Goal: Task Accomplishment & Management: Manage account settings

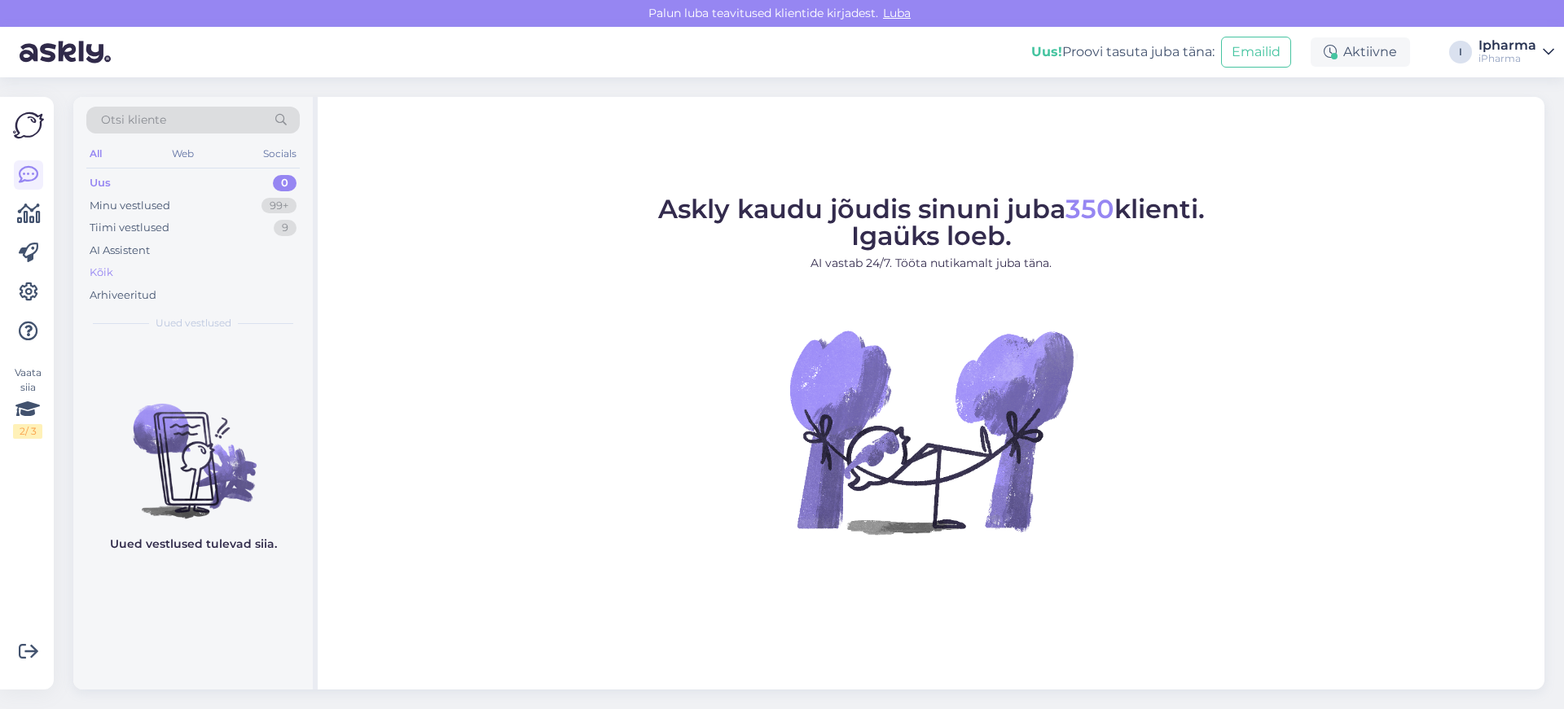
click at [124, 278] on div "Kõik" at bounding box center [192, 272] width 213 height 23
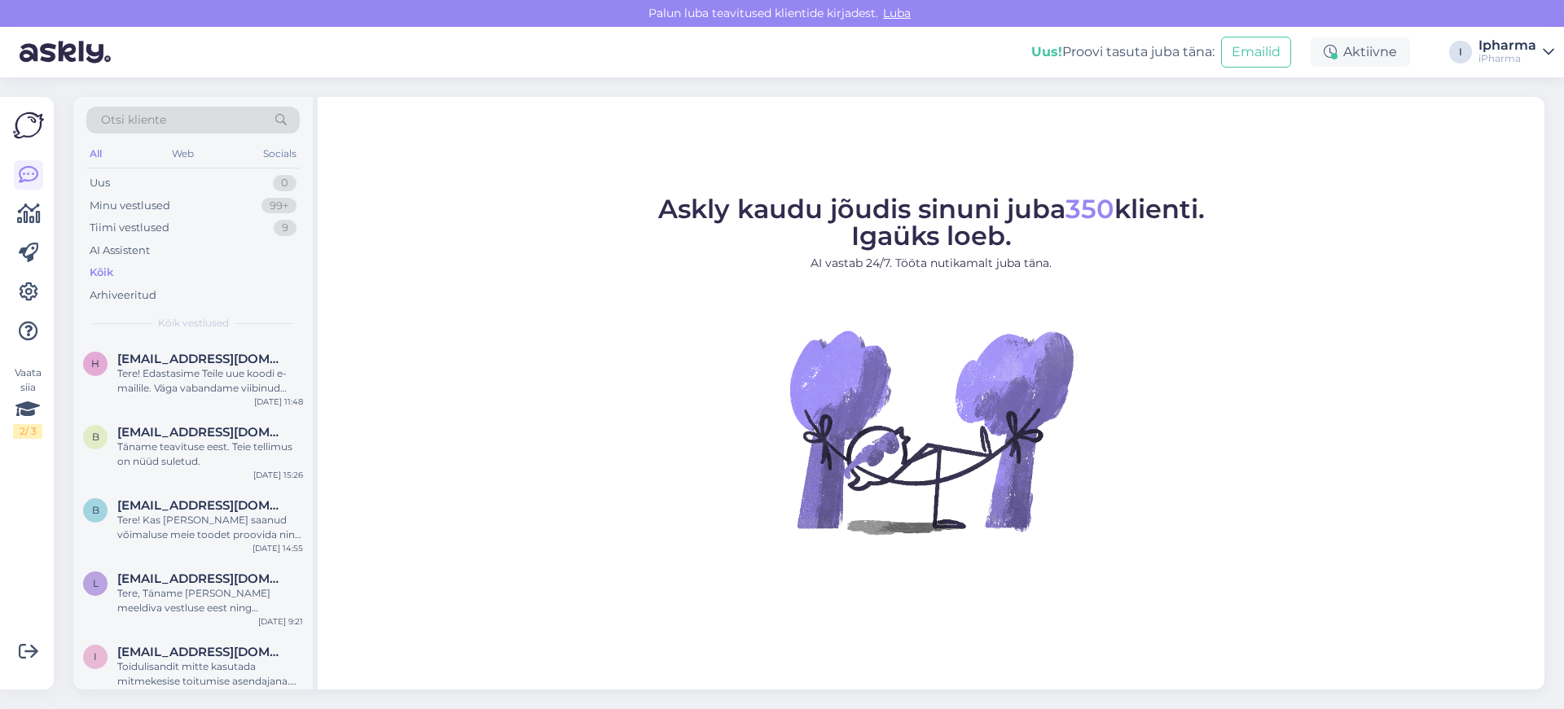
click at [150, 268] on div "Kõik" at bounding box center [192, 272] width 213 height 23
click at [430, 407] on figure "Askly kaudu jõudis sinuni juba 350 klienti. Igaüks loeb. AI vastab 24/7. Tööta …" at bounding box center [930, 387] width 1197 height 382
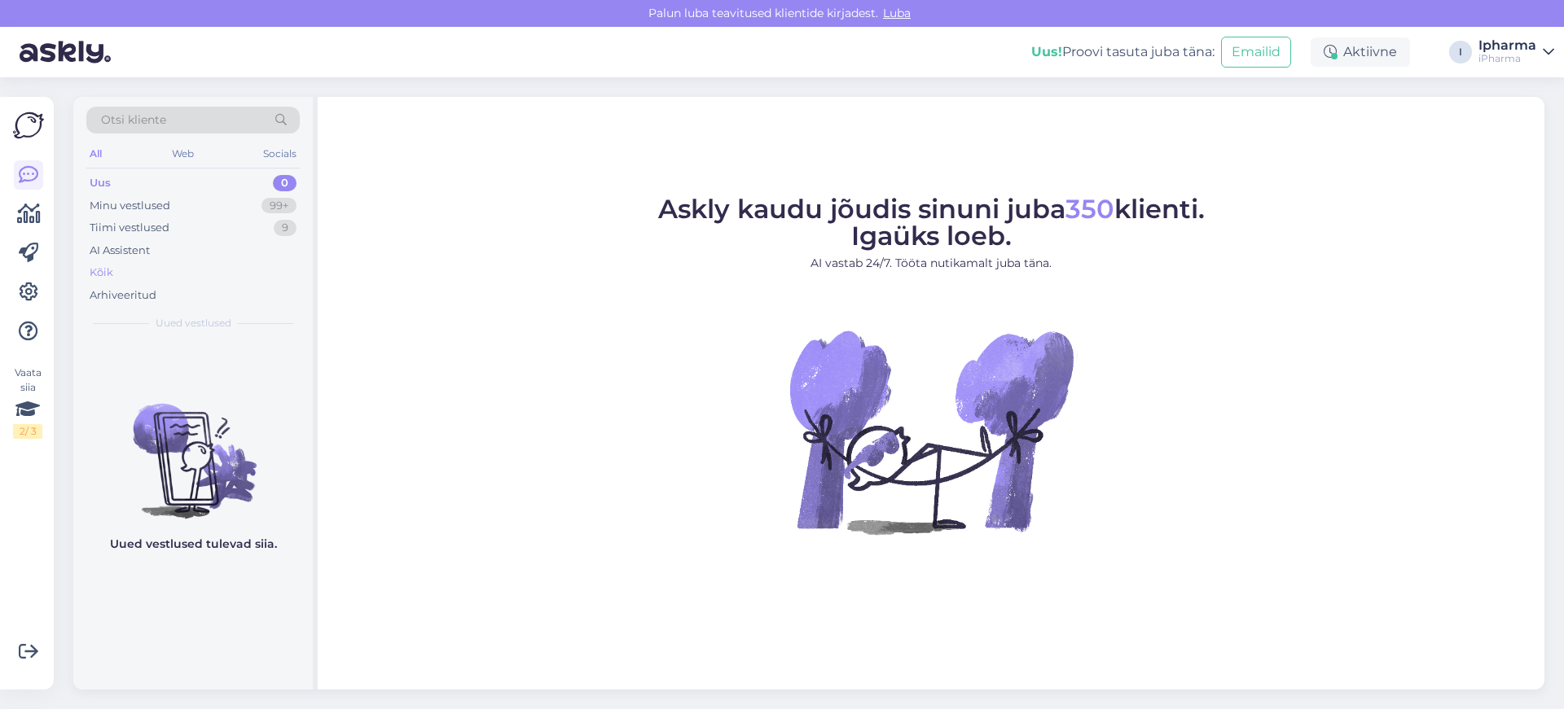
click at [133, 277] on div "Kõik" at bounding box center [192, 272] width 213 height 23
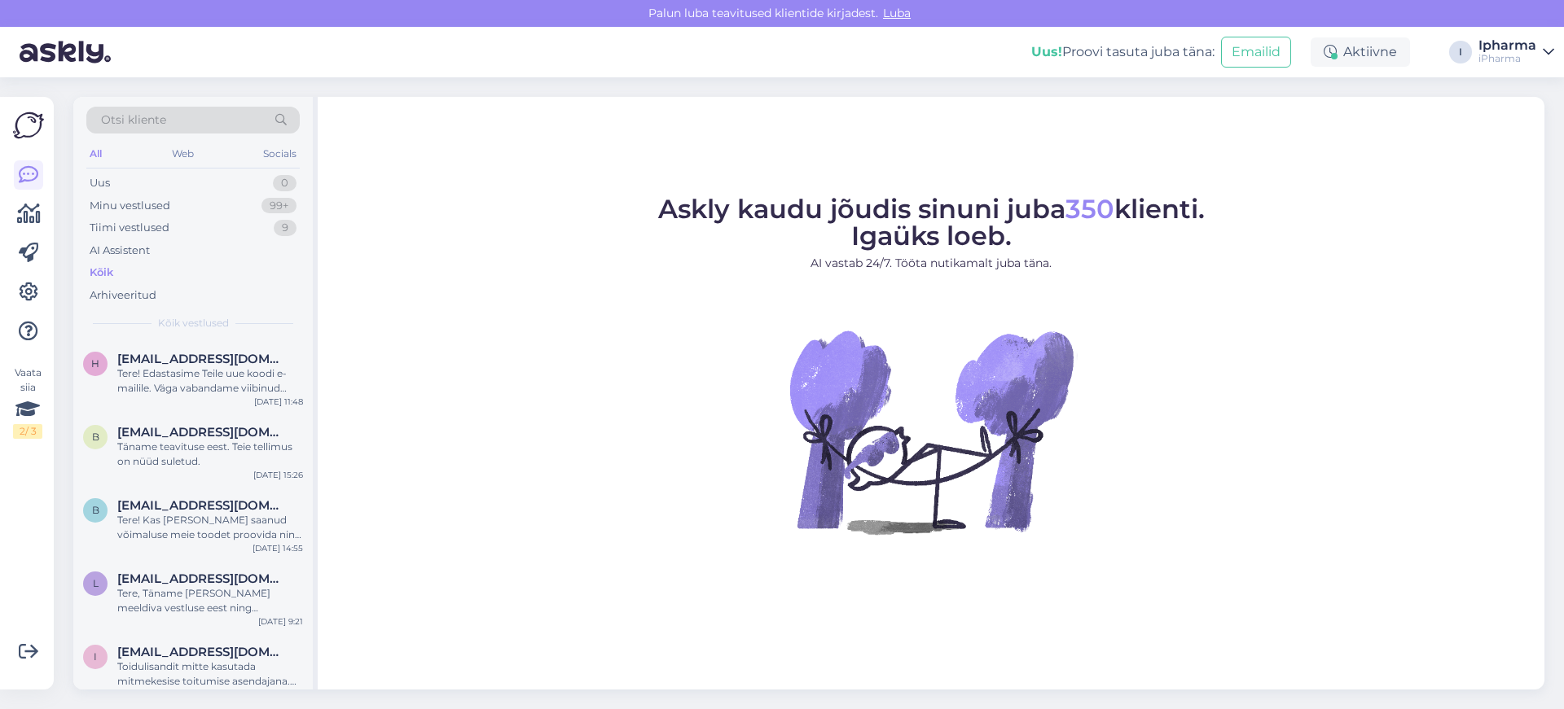
click at [1311, 376] on figure "Askly kaudu jõudis sinuni juba 350 klienti. Igaüks loeb. AI vastab 24/7. Tööta …" at bounding box center [930, 387] width 1197 height 382
click at [500, 323] on figure "Askly kaudu jõudis sinuni juba 350 klienti. Igaüks loeb. AI vastab 24/7. Tööta …" at bounding box center [930, 387] width 1197 height 382
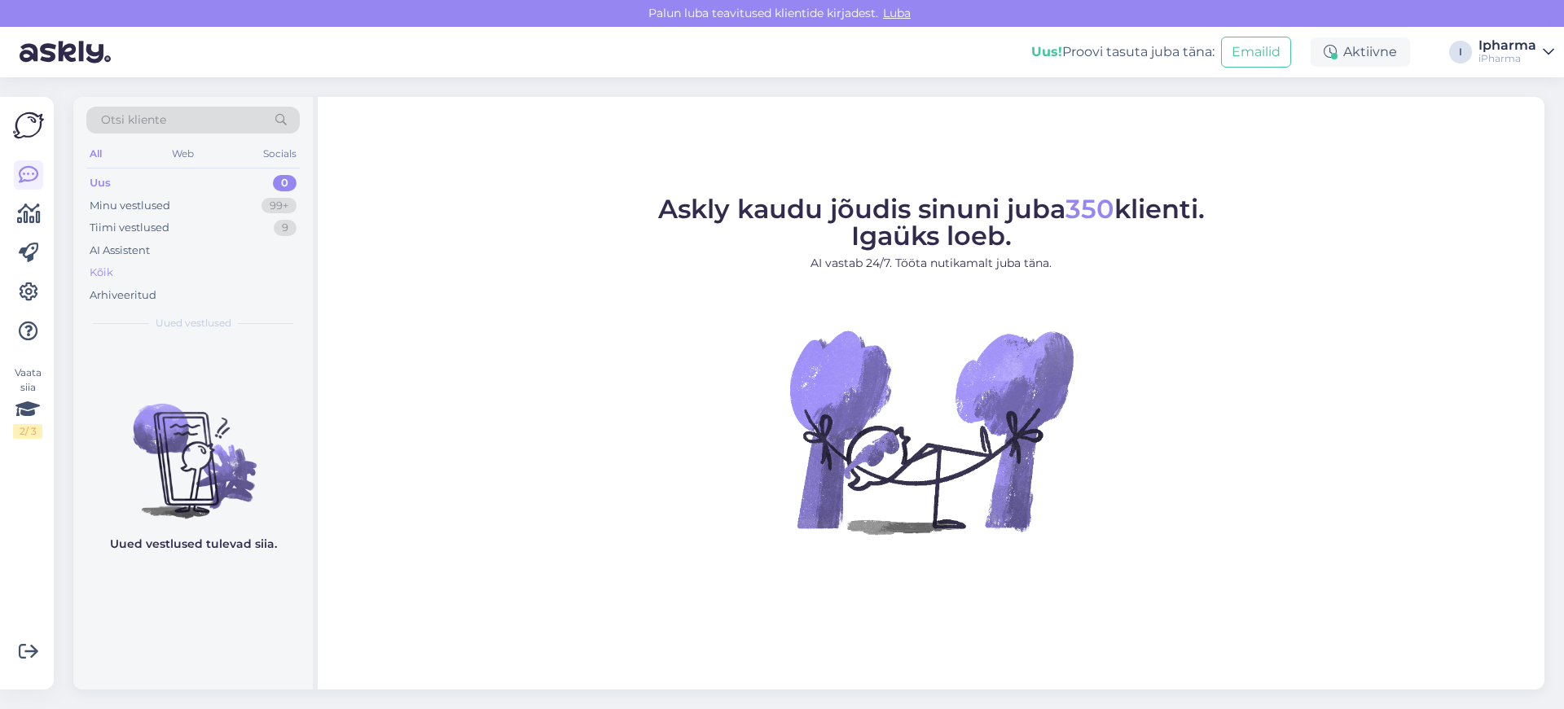
click at [152, 266] on div "Kõik" at bounding box center [192, 272] width 213 height 23
click at [118, 272] on div "Kõik" at bounding box center [192, 272] width 213 height 23
click at [119, 273] on div "Kõik" at bounding box center [192, 272] width 213 height 23
click at [121, 276] on div "Kõik" at bounding box center [192, 272] width 213 height 23
